Goal: Find specific page/section: Find specific page/section

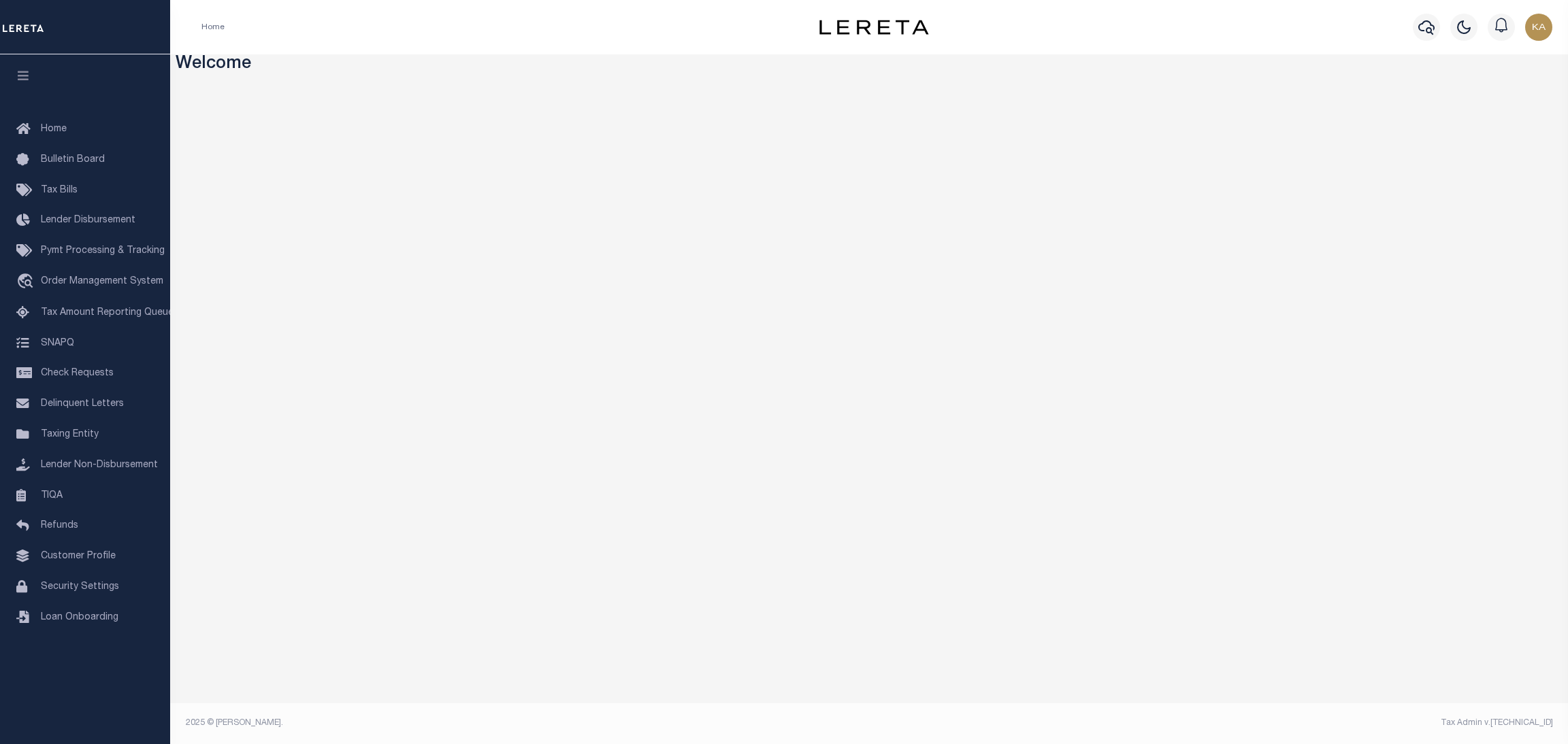
click at [681, 38] on div "Home" at bounding box center [475, 27] width 570 height 29
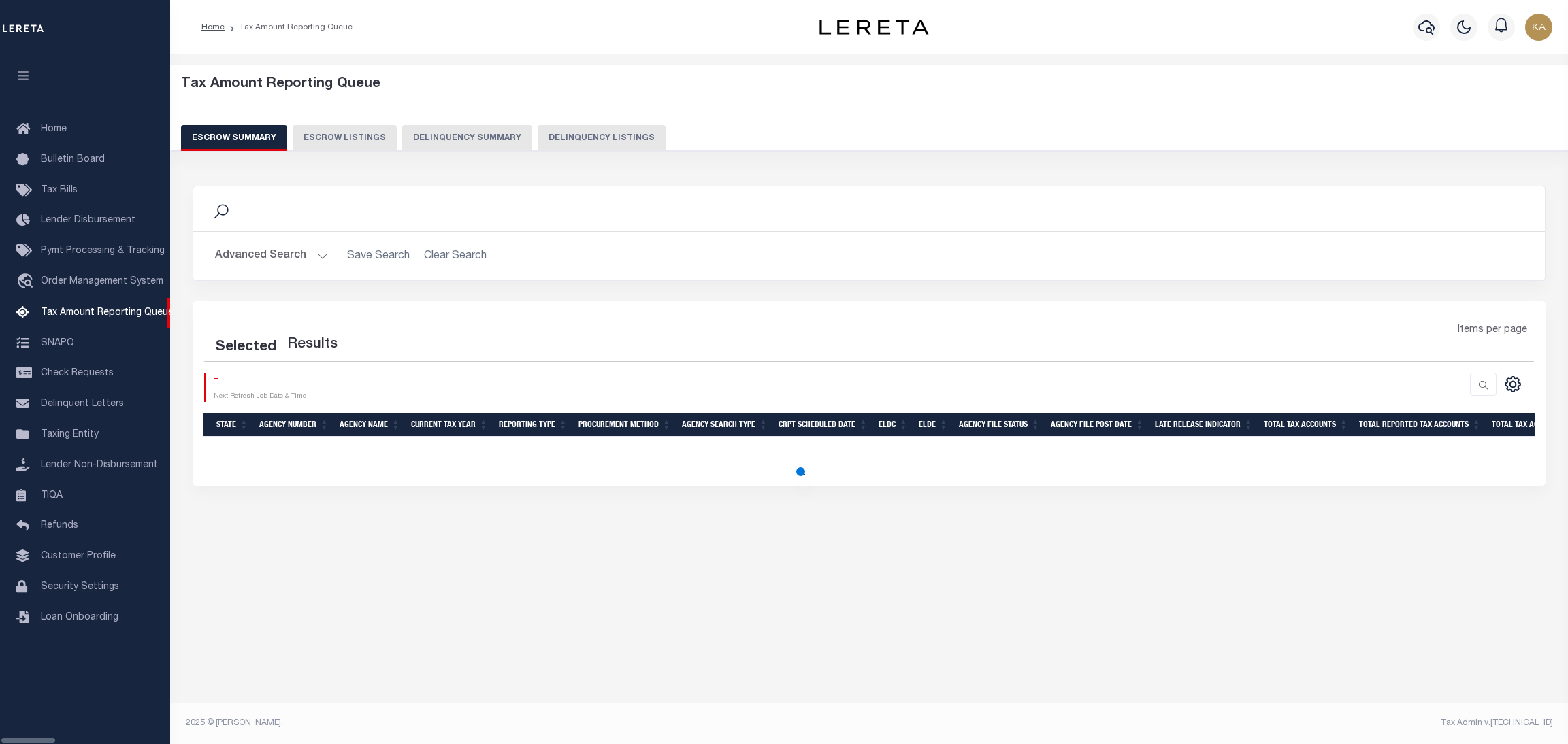
select select
select select "100"
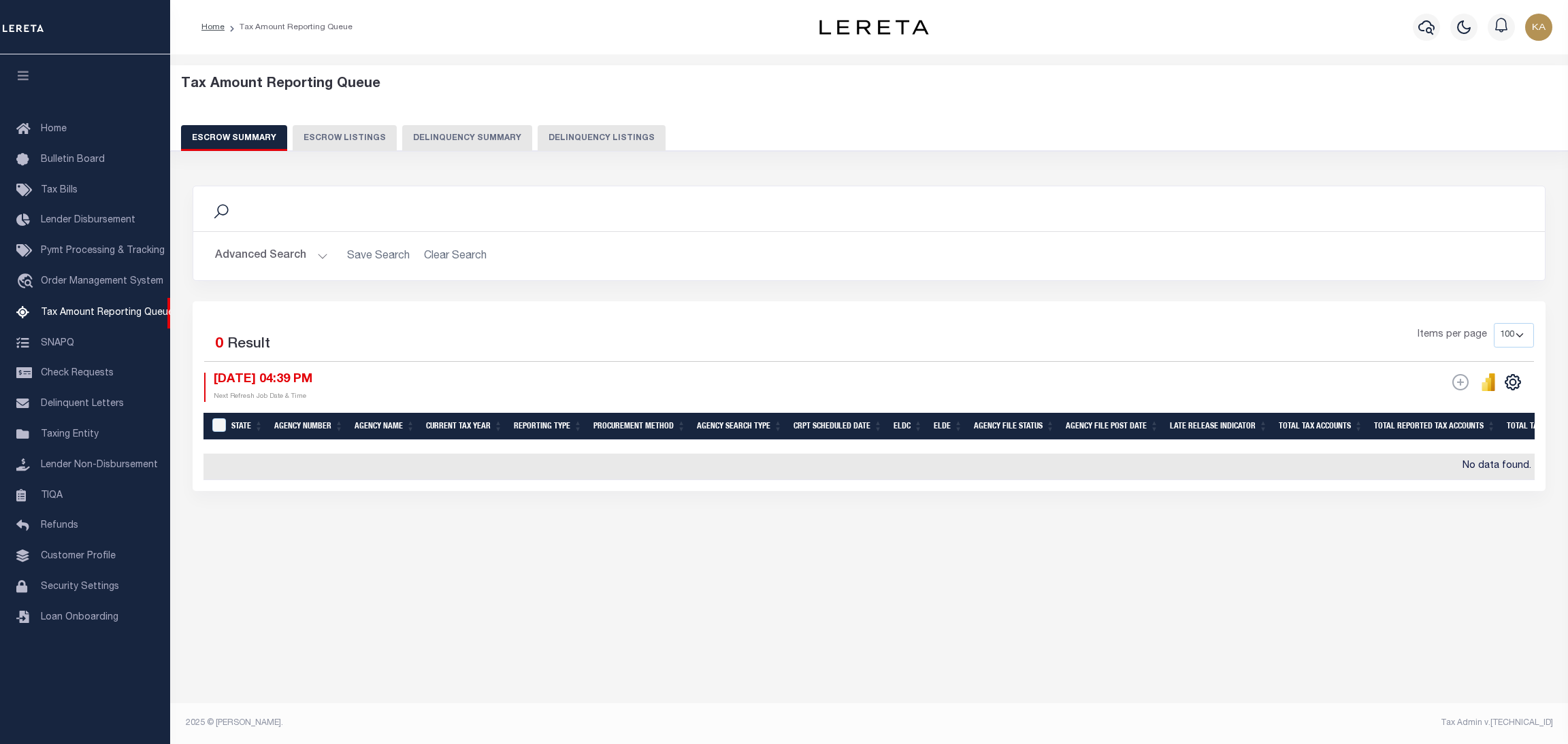
click at [308, 245] on button "Advanced Search" at bounding box center [271, 256] width 113 height 26
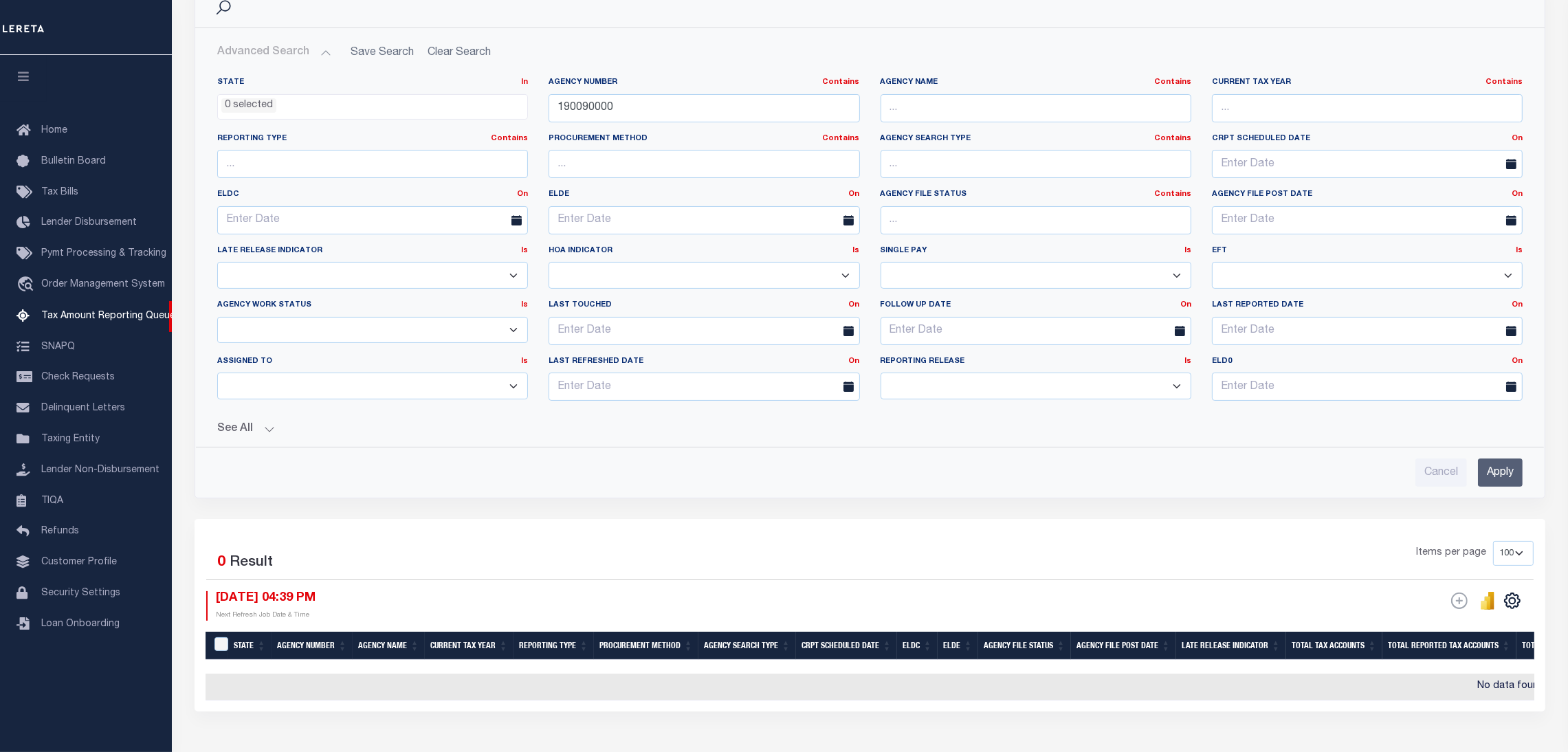
scroll to position [300, 0]
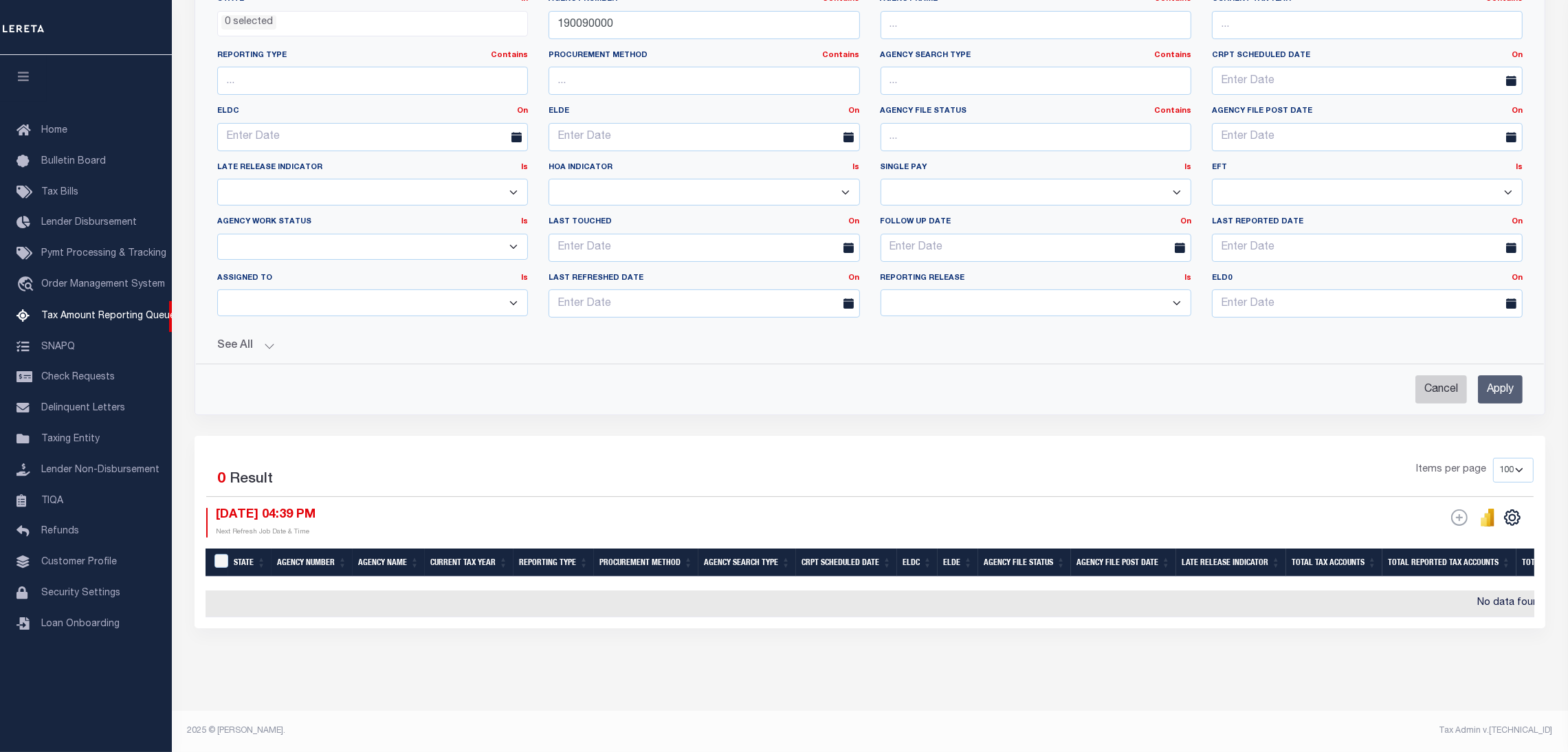
click at [1434, 375] on input "Cancel" at bounding box center [1442, 389] width 51 height 28
checkbox input "true"
select select
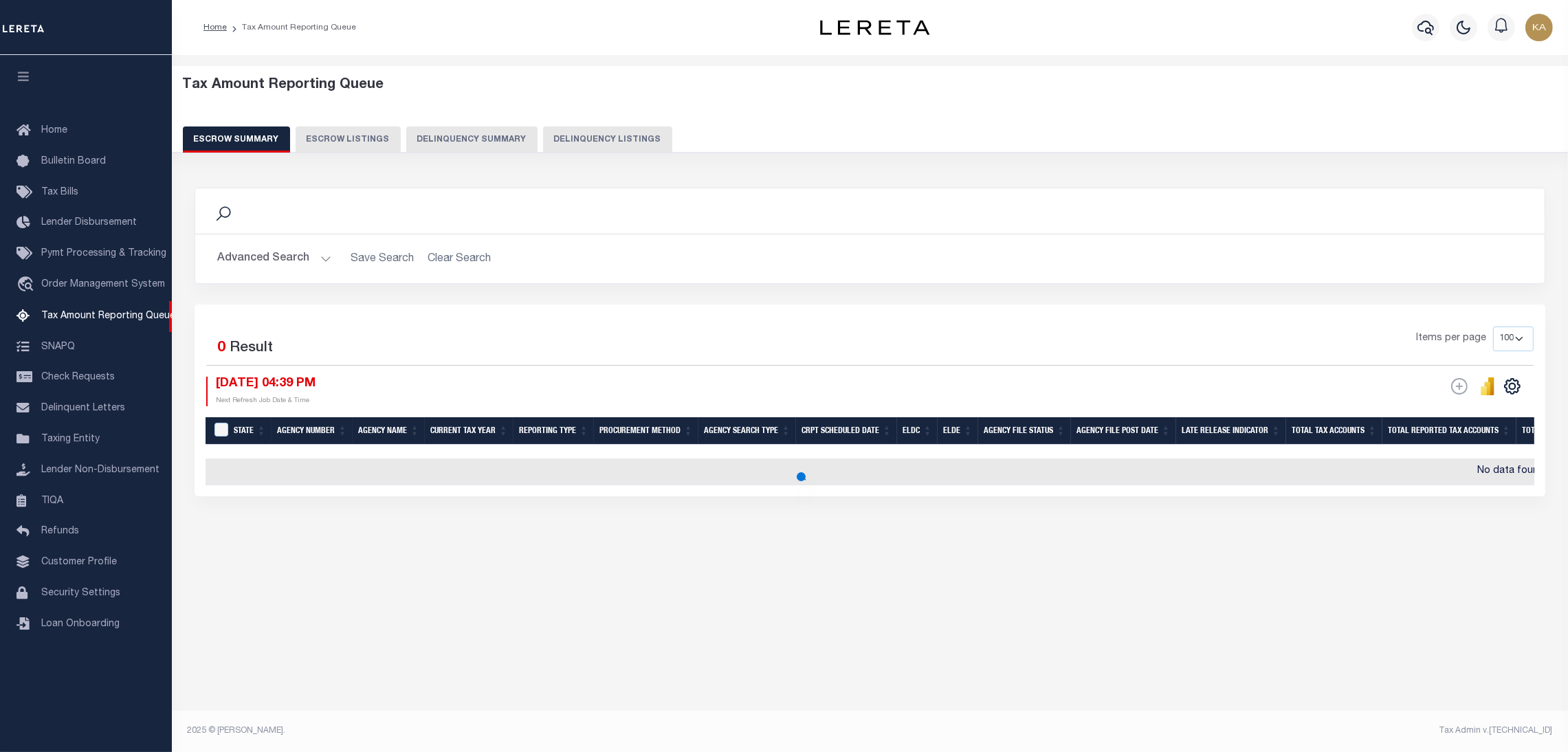
scroll to position [0, 0]
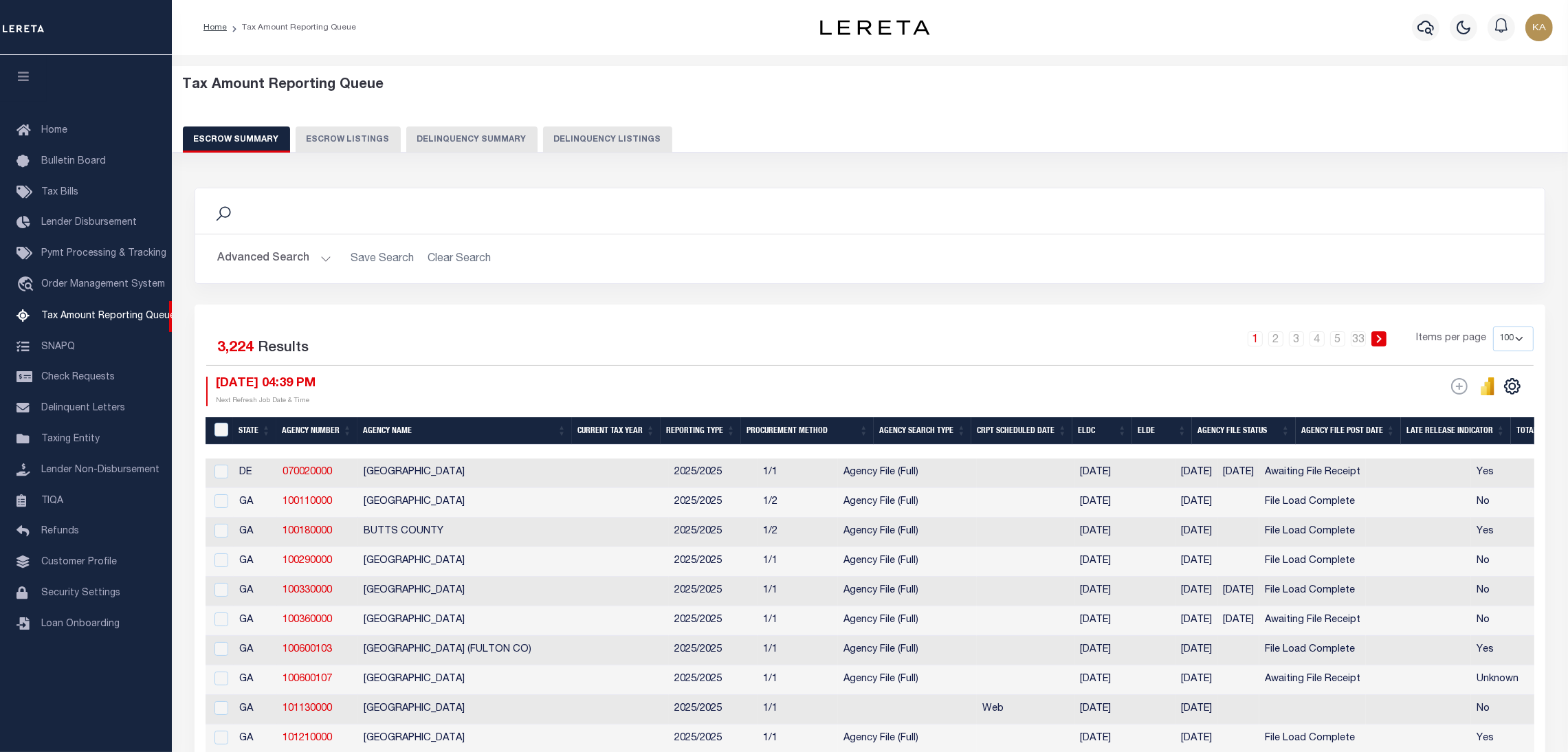
click at [906, 231] on div "Search" at bounding box center [870, 211] width 1350 height 45
